Goal: Task Accomplishment & Management: Manage account settings

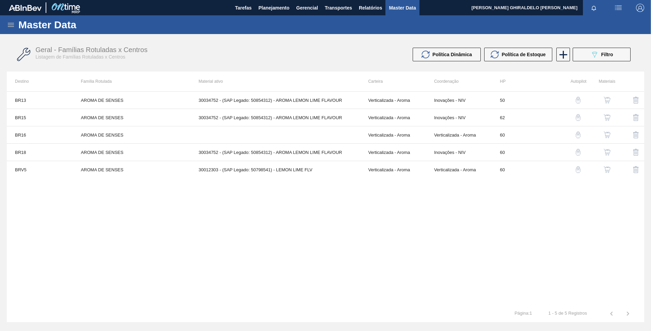
click at [14, 23] on icon at bounding box center [11, 25] width 8 height 8
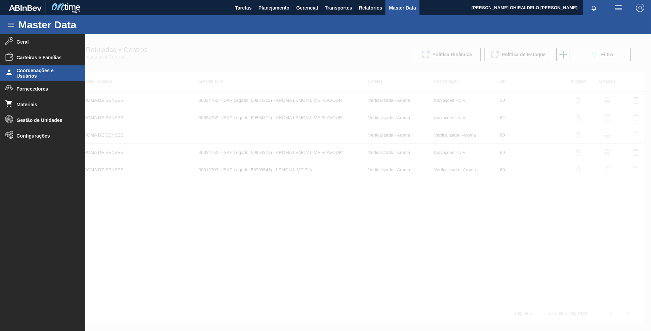
click at [25, 69] on span "Coordenações e Usuários" at bounding box center [45, 73] width 56 height 11
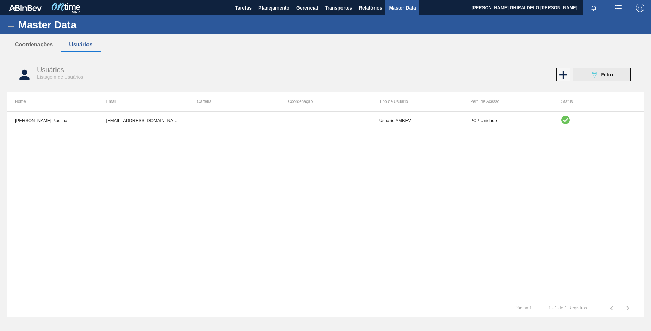
click at [592, 77] on icon "089F7B8B-B2A5-4AFE-B5C0-19BA573D28AC" at bounding box center [594, 74] width 8 height 8
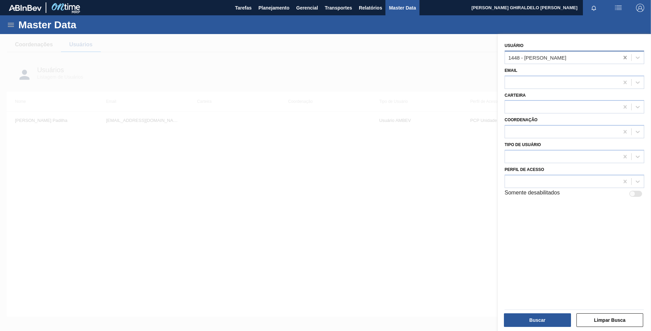
click at [624, 57] on icon at bounding box center [624, 57] width 3 height 3
type input "lucas heringer"
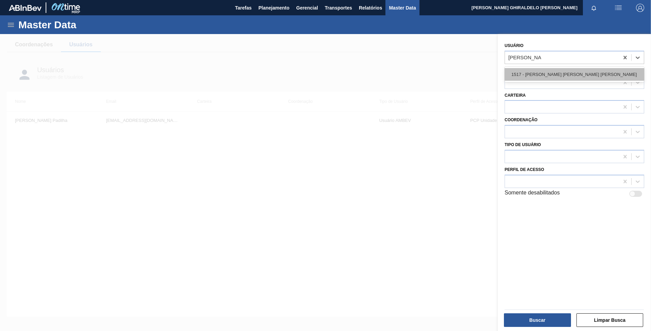
click at [527, 76] on div "1517 - LUCAS HERINGER FROSSARD DALPRA" at bounding box center [575, 74] width 140 height 13
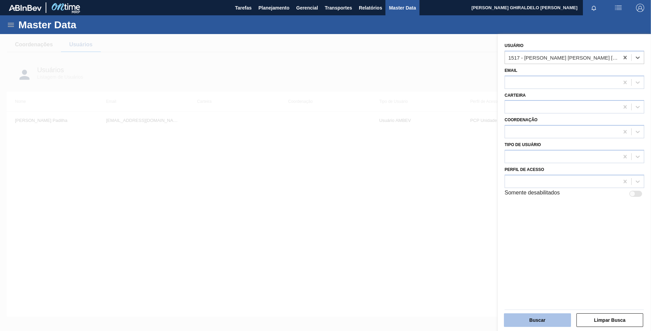
click at [532, 323] on button "Buscar" at bounding box center [537, 320] width 67 height 14
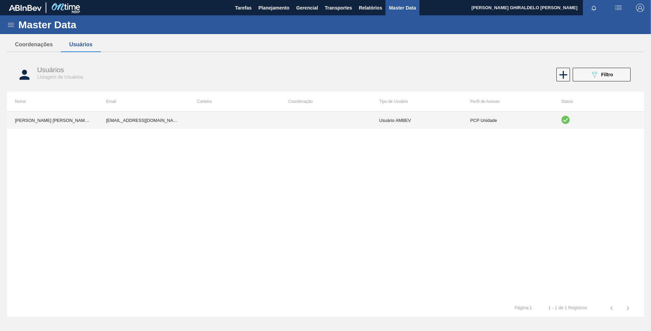
click at [343, 124] on td at bounding box center [325, 120] width 91 height 17
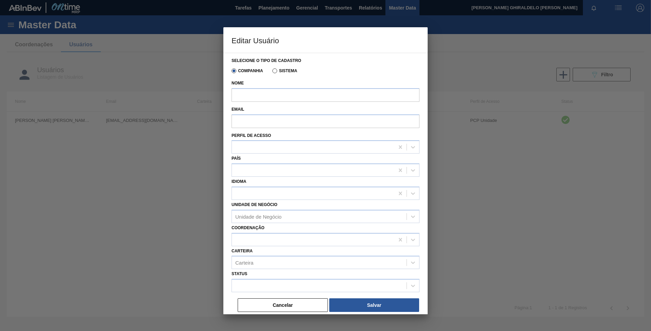
type input "LUCAS HERINGER FROSSARD DALPRA"
type input "99812594@ab-inbev.com"
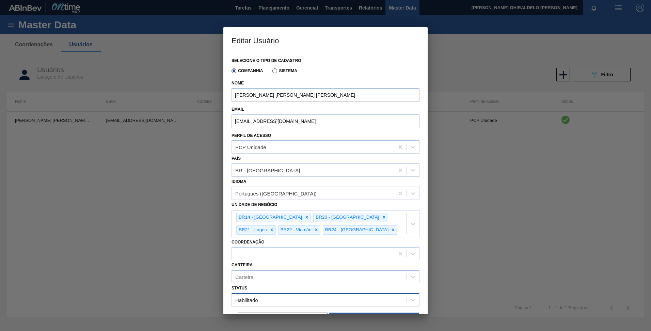
scroll to position [16, 0]
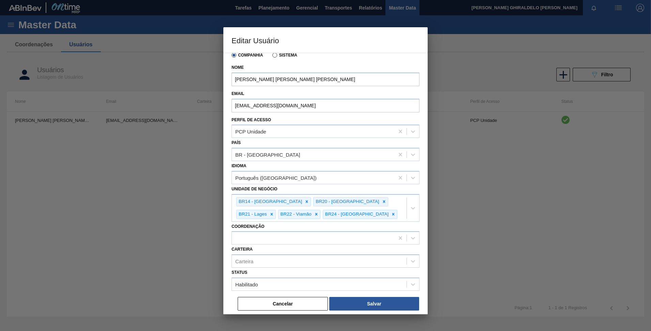
drag, startPoint x: 290, startPoint y: 305, endPoint x: 332, endPoint y: 288, distance: 44.6
click at [290, 305] on button "Cancelar" at bounding box center [283, 304] width 90 height 14
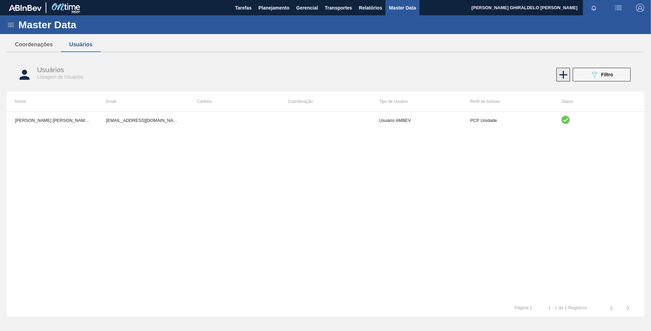
click at [567, 73] on icon at bounding box center [563, 74] width 13 height 13
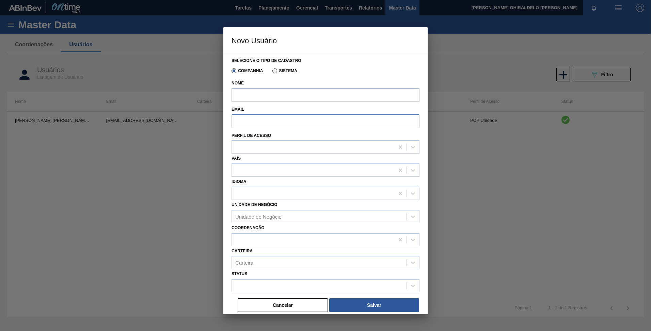
click at [309, 120] on input "Email" at bounding box center [325, 121] width 188 height 14
click at [289, 93] on input "Nome" at bounding box center [325, 95] width 188 height 14
paste input "DANIEL FELIPE PADILHA JORGE"
type input "DANIEL FELIPE PADILHA JORGE"
click at [242, 115] on input "Email" at bounding box center [325, 121] width 188 height 14
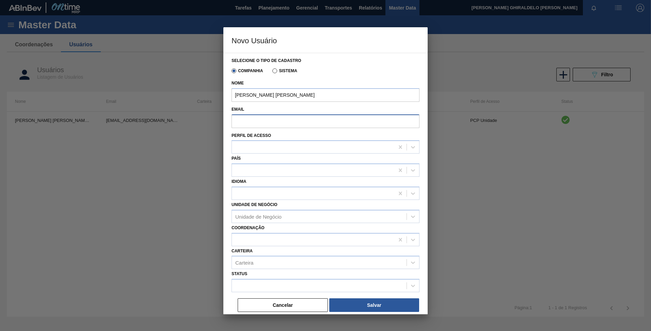
click at [274, 117] on input "Email" at bounding box center [325, 121] width 188 height 14
paste input "99843453@ab-inbev.com"
type input "99843453@ab-inbev.com"
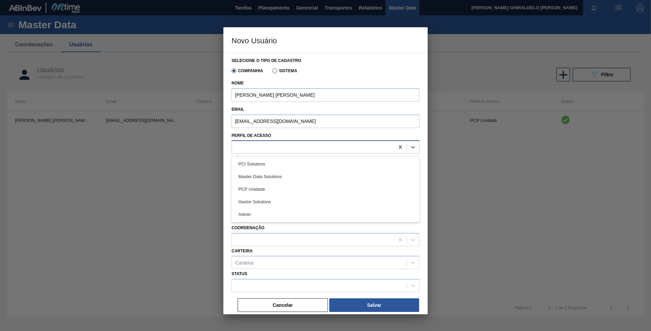
click at [243, 144] on div at bounding box center [313, 147] width 162 height 10
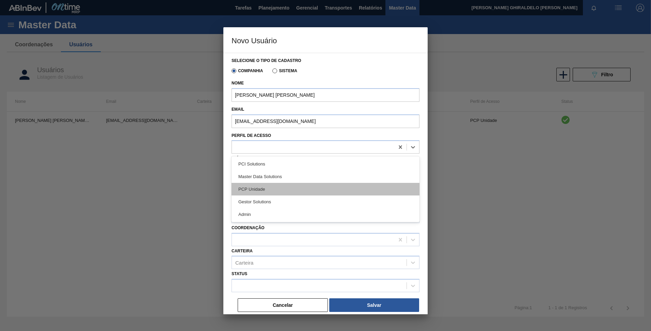
click at [260, 191] on div "PCP Unidade" at bounding box center [325, 189] width 188 height 13
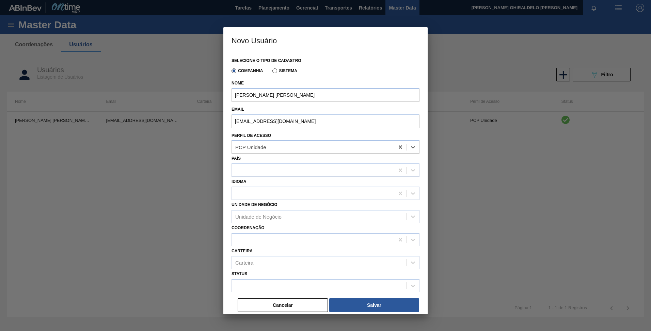
click at [246, 163] on div "País" at bounding box center [325, 165] width 188 height 23
click at [249, 171] on div at bounding box center [313, 170] width 162 height 10
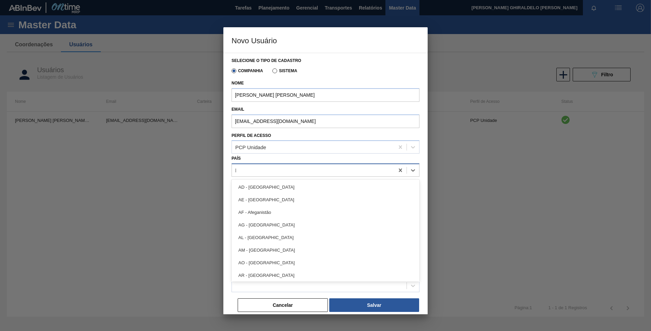
type input "br"
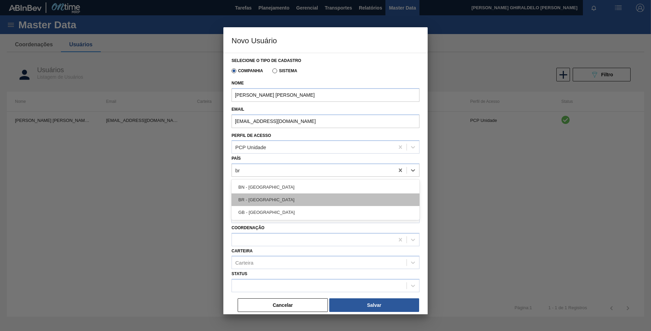
click at [260, 201] on div "BR - Brasil" at bounding box center [325, 199] width 188 height 13
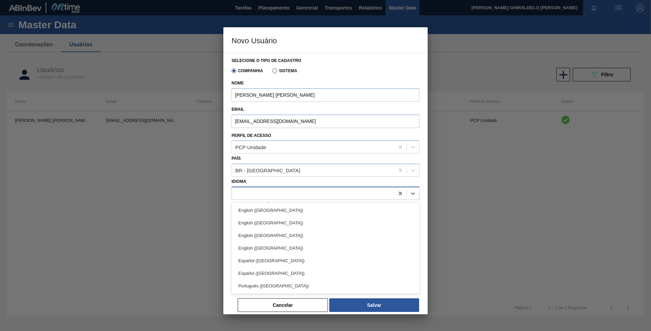
click at [254, 193] on div at bounding box center [313, 193] width 162 height 10
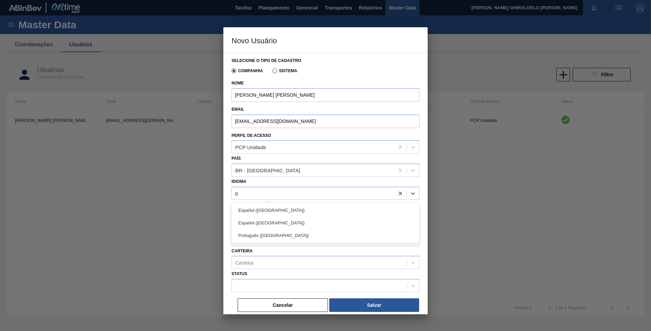
type input "po"
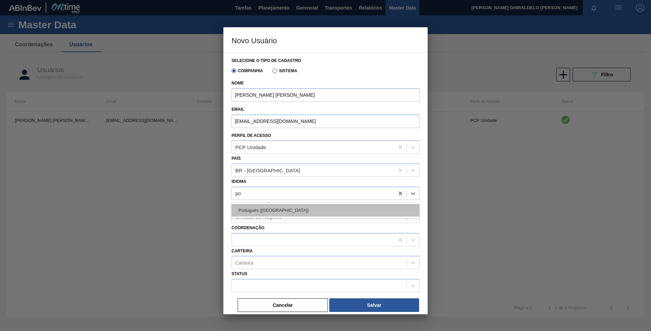
click at [266, 213] on div "Português (Brasil)" at bounding box center [325, 210] width 188 height 13
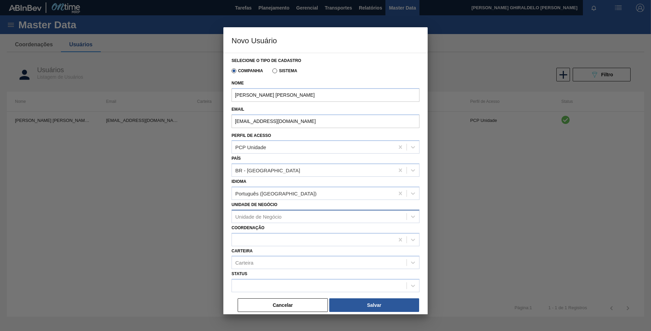
click at [259, 216] on div "Unidade de Negócio" at bounding box center [258, 216] width 46 height 6
type Negócio "curiti"
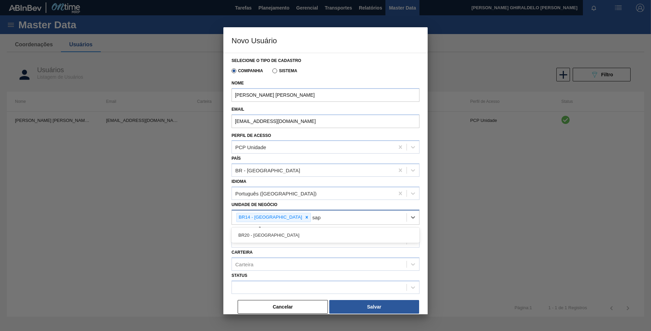
type Negócio "sapu"
type Negócio "lage"
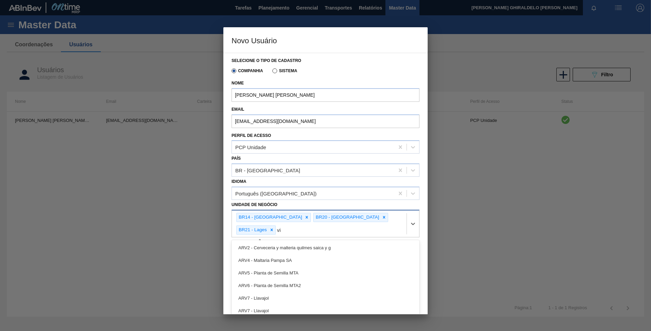
type Negócio "via"
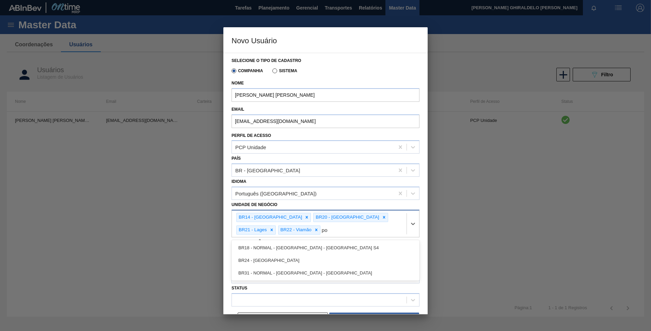
type Negócio "pon"
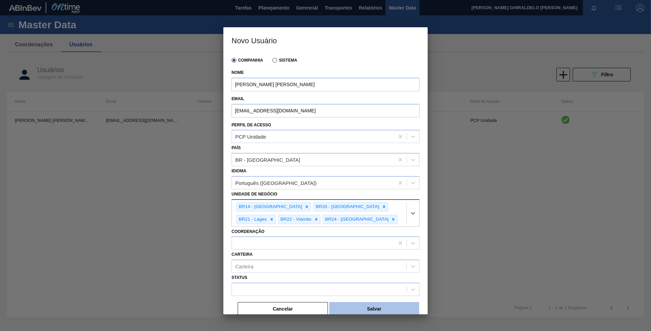
scroll to position [15, 0]
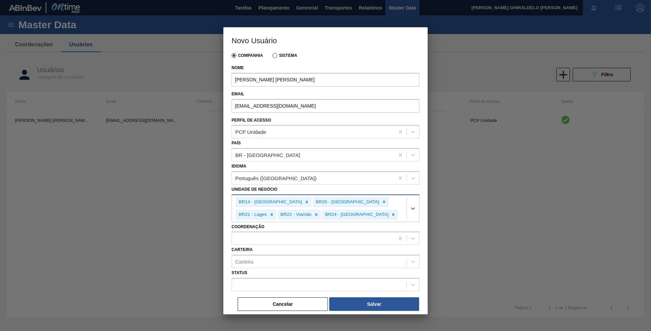
click at [344, 293] on div "Cancelar Salvar" at bounding box center [325, 298] width 188 height 15
click at [336, 290] on div at bounding box center [325, 284] width 188 height 13
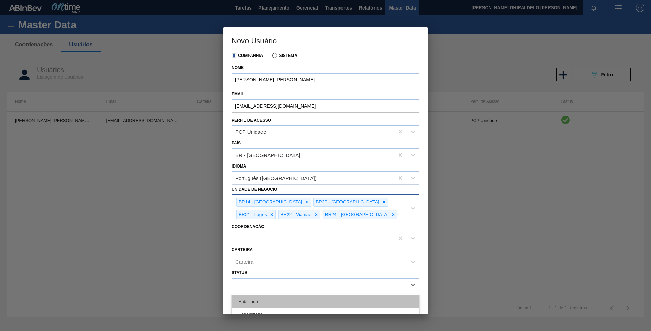
click at [277, 298] on div "Habilitado" at bounding box center [325, 301] width 188 height 13
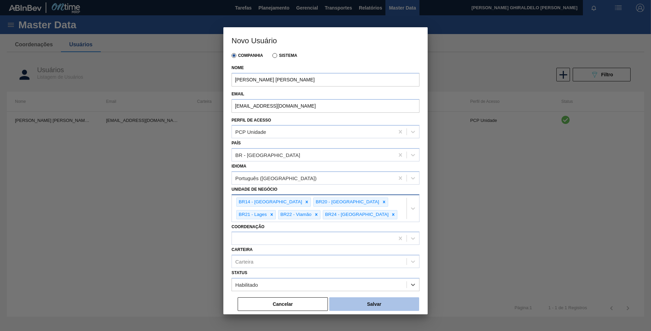
click at [368, 304] on button "Salvar" at bounding box center [374, 304] width 90 height 14
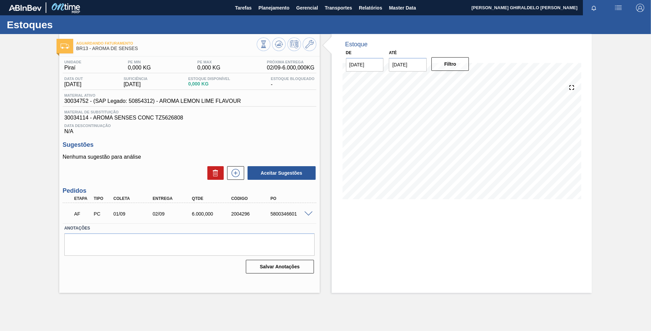
click at [153, 18] on div "Estoques" at bounding box center [325, 24] width 651 height 19
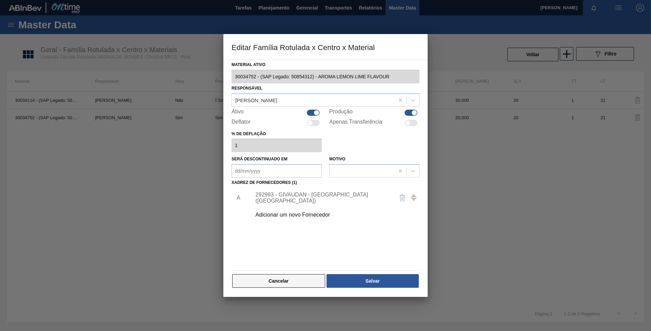
click at [272, 286] on button "Cancelar" at bounding box center [278, 281] width 93 height 14
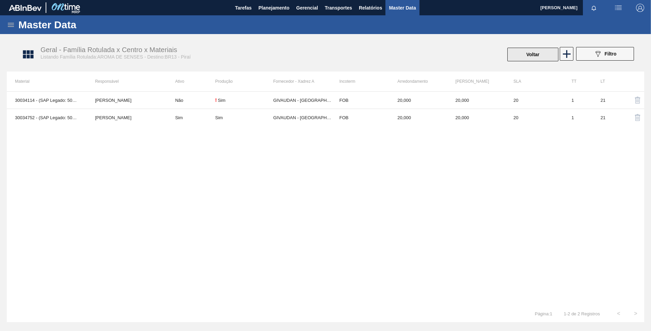
click at [521, 50] on button "Voltar" at bounding box center [532, 55] width 51 height 14
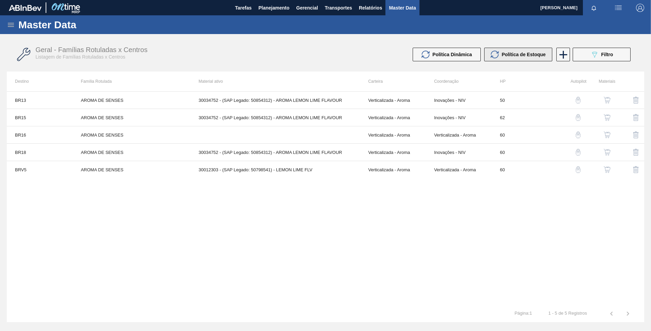
click at [526, 55] on span "Política de Estoque" at bounding box center [523, 54] width 44 height 5
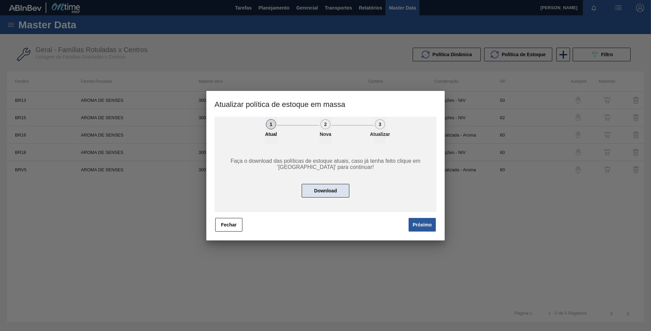
click at [340, 188] on button "Download" at bounding box center [326, 191] width 48 height 14
click at [339, 192] on button "Download" at bounding box center [326, 191] width 48 height 14
click at [424, 223] on button "Próximo" at bounding box center [422, 225] width 27 height 14
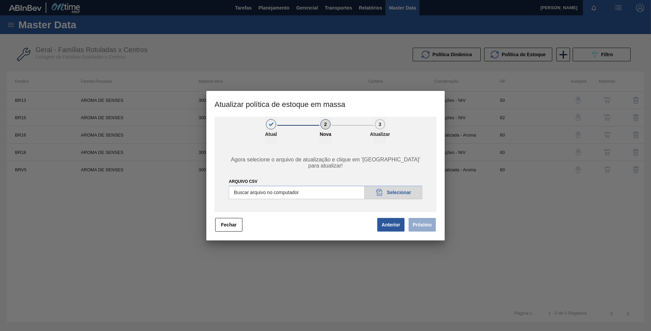
click at [398, 193] on input "ARQUIVO CSV" at bounding box center [325, 193] width 193 height 14
type input "C:\fakepath\POLITICA_DE_ESTOQUE_20250813_160653.csv"
click at [421, 223] on button "Próximo" at bounding box center [422, 225] width 27 height 14
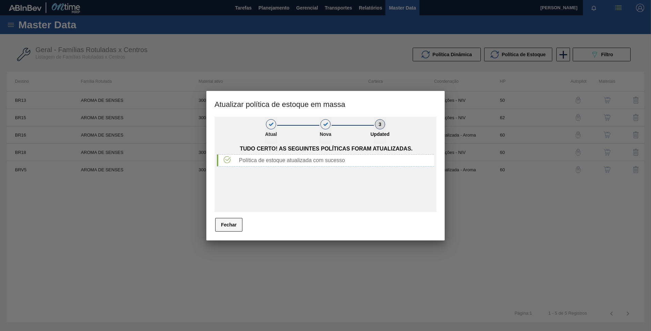
click at [234, 226] on button "Fechar" at bounding box center [228, 225] width 27 height 14
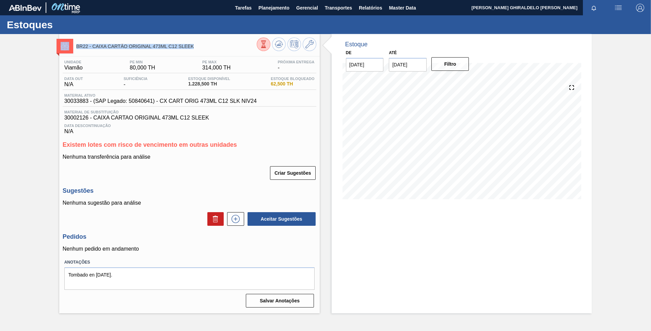
drag, startPoint x: 202, startPoint y: 46, endPoint x: 64, endPoint y: 50, distance: 137.9
click at [64, 50] on div "BR22 - CAIXA CARTÃO ORIGINAL 473ML C12 SLEEK" at bounding box center [189, 44] width 260 height 15
copy div "BR22 - CAIXA CARTÃO ORIGINAL 473ML C12 SLEEK"
click at [176, 47] on span "BR22 - CAIXA CARTÃO ORIGINAL 473ML C12 SLEEK" at bounding box center [166, 46] width 180 height 5
click at [190, 44] on span "BR22 - CAIXA CARTÃO ORIGINAL 473ML C12 SLEEK" at bounding box center [166, 46] width 180 height 5
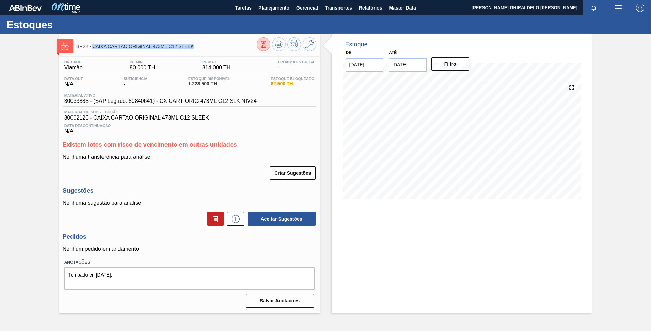
drag, startPoint x: 196, startPoint y: 45, endPoint x: 92, endPoint y: 47, distance: 104.5
click at [92, 47] on span "BR22 - CAIXA CARTÃO ORIGINAL 473ML C12 SLEEK" at bounding box center [166, 46] width 180 height 5
copy span "CAIXA CARTÃO ORIGINAL 473ML C12 SLEEK"
click at [215, 46] on span "BR22 - CAIXA CARTÃO ORIGINAL 473ML C12 SLEEK" at bounding box center [166, 46] width 180 height 5
